Goal: Information Seeking & Learning: Learn about a topic

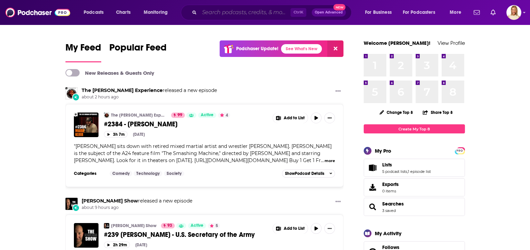
click at [224, 17] on input "Search podcasts, credits, & more..." at bounding box center [244, 12] width 91 height 11
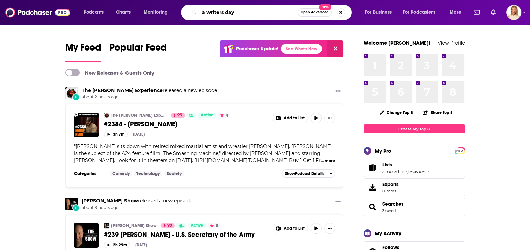
type input "a writers day"
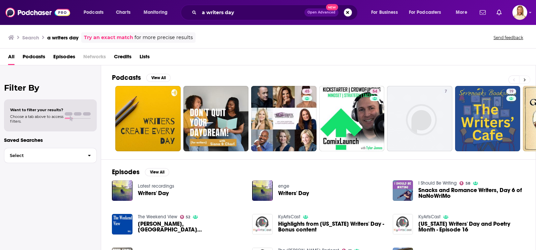
click at [526, 78] on button at bounding box center [524, 79] width 11 height 8
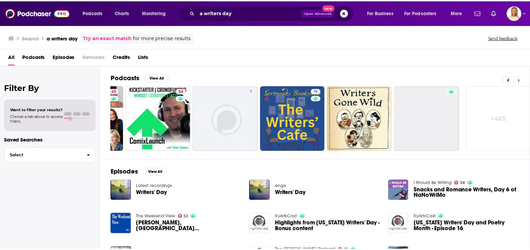
scroll to position [0, 195]
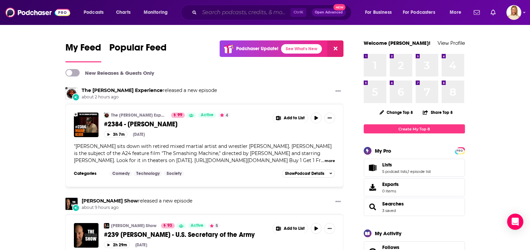
click at [241, 12] on input "Search podcasts, credits, & more..." at bounding box center [244, 12] width 91 height 11
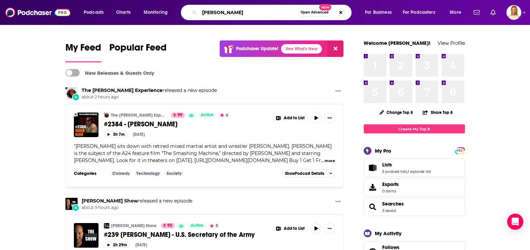
type input "[PERSON_NAME]"
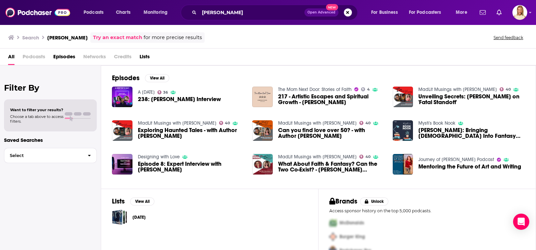
click at [160, 95] on div "A [DATE] 36 238: [PERSON_NAME] Interview" at bounding box center [179, 96] width 83 height 21
click at [161, 98] on span "238: [PERSON_NAME] Interview" at bounding box center [179, 99] width 83 height 6
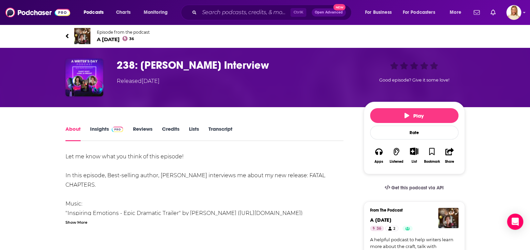
click at [106, 129] on link "Insights" at bounding box center [106, 134] width 33 height 16
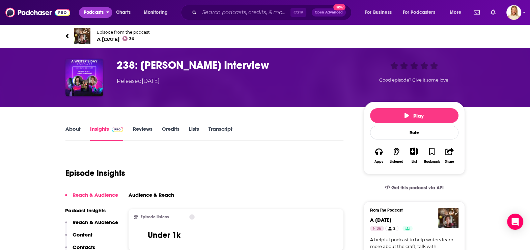
click at [99, 12] on span "Podcasts" at bounding box center [94, 12] width 20 height 9
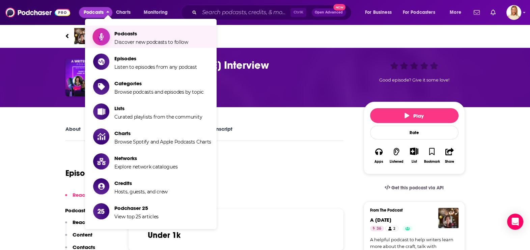
click at [138, 35] on span "Podcasts" at bounding box center [151, 33] width 74 height 6
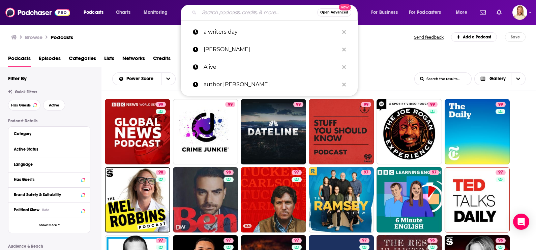
click at [240, 14] on input "Search podcasts, credits, & more..." at bounding box center [258, 12] width 118 height 11
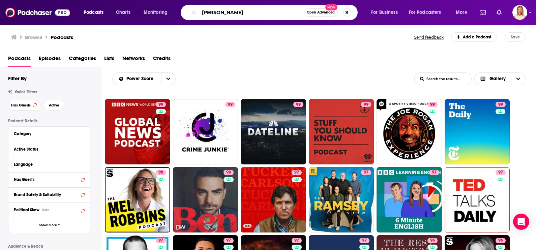
type input "[PERSON_NAME]"
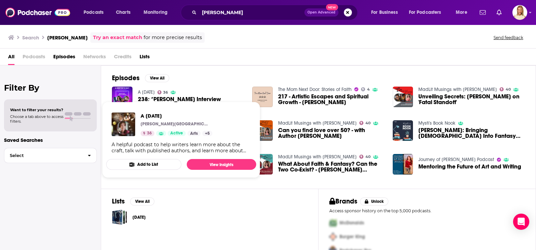
click at [155, 91] on link "A [DATE]" at bounding box center [146, 92] width 17 height 6
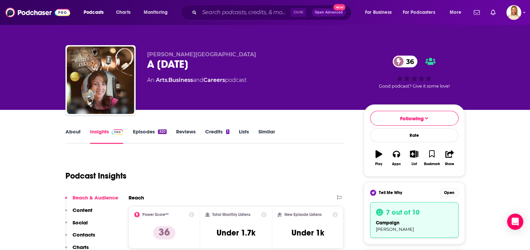
click at [157, 131] on link "Episodes 320" at bounding box center [149, 136] width 34 height 16
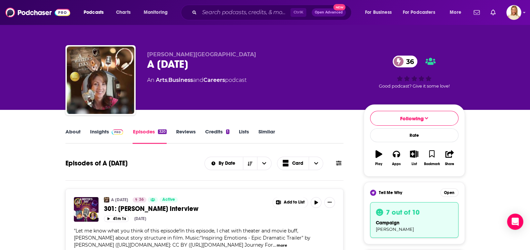
click at [340, 160] on icon at bounding box center [338, 162] width 5 height 5
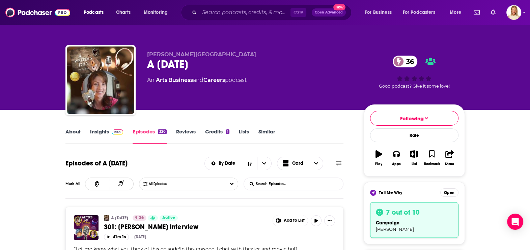
click at [296, 179] on input "List Search Input" at bounding box center [279, 184] width 70 height 12
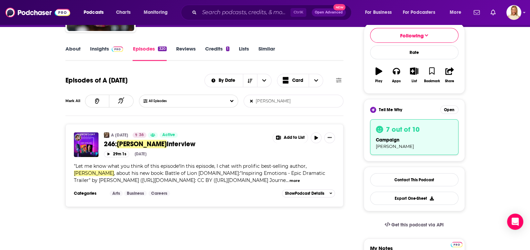
scroll to position [84, 0]
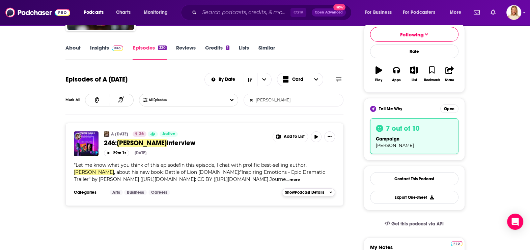
type input "[PERSON_NAME]"
click at [307, 190] on span "Show Podcast Details" at bounding box center [304, 192] width 39 height 5
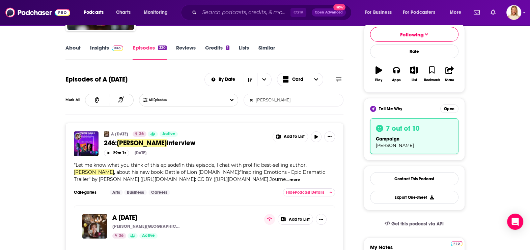
click at [300, 177] on button "more" at bounding box center [294, 180] width 10 height 6
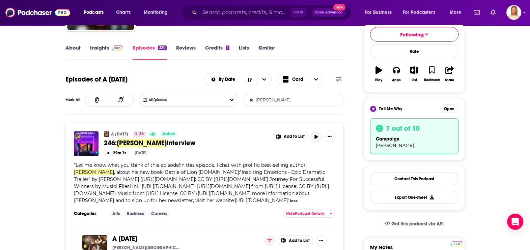
click at [314, 135] on icon "button" at bounding box center [315, 137] width 3 height 4
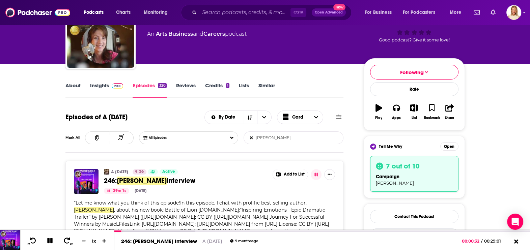
scroll to position [42, 0]
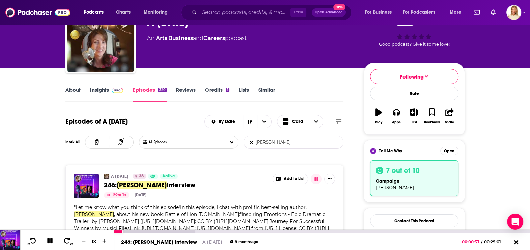
click at [52, 240] on icon at bounding box center [50, 241] width 8 height 6
